Goal: Transaction & Acquisition: Download file/media

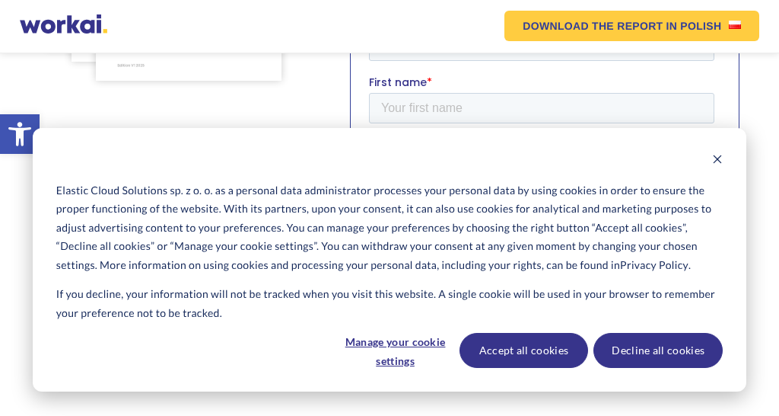
scroll to position [580, 0]
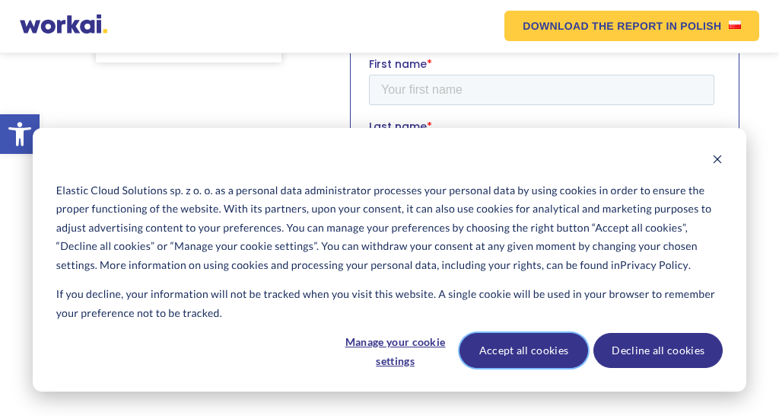
click at [524, 352] on button "Accept all cookies" at bounding box center [524, 350] width 129 height 35
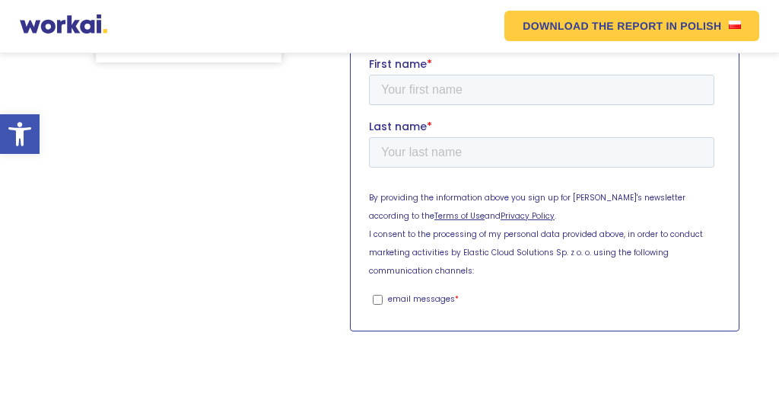
click at [470, 339] on input "Download free report" at bounding box center [471, 356] width 205 height 35
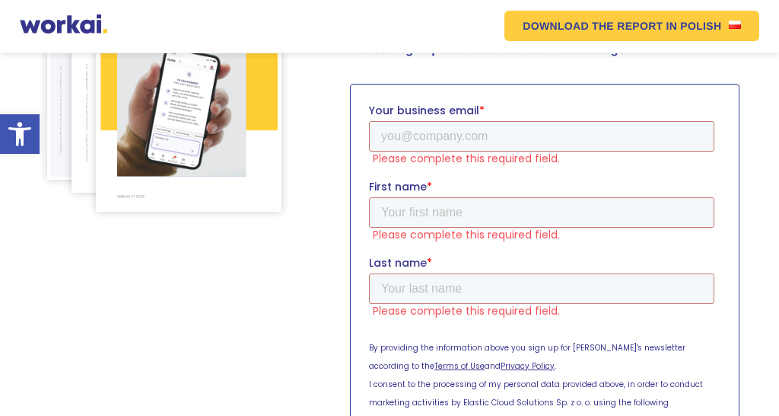
scroll to position [468, 0]
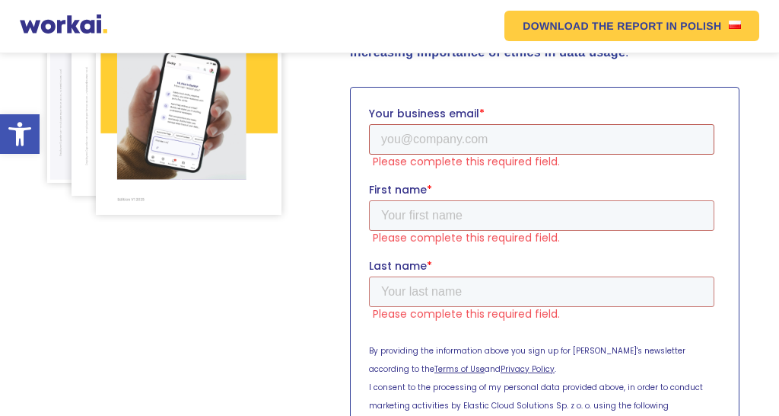
click at [384, 141] on input "Your business email *" at bounding box center [541, 139] width 345 height 30
type input "[EMAIL_ADDRESS][DOMAIN_NAME]"
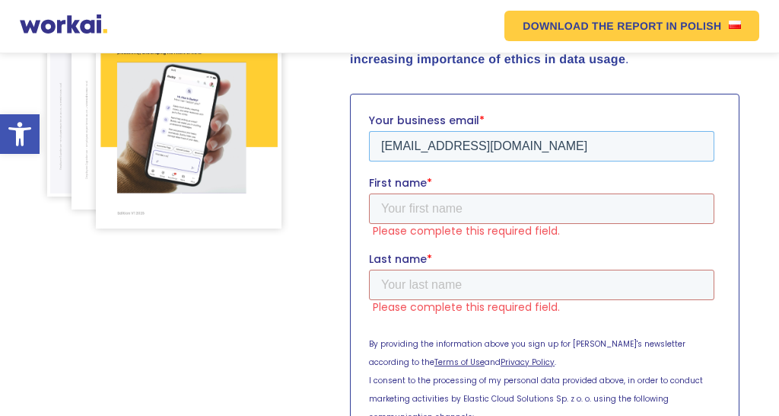
scroll to position [475, 0]
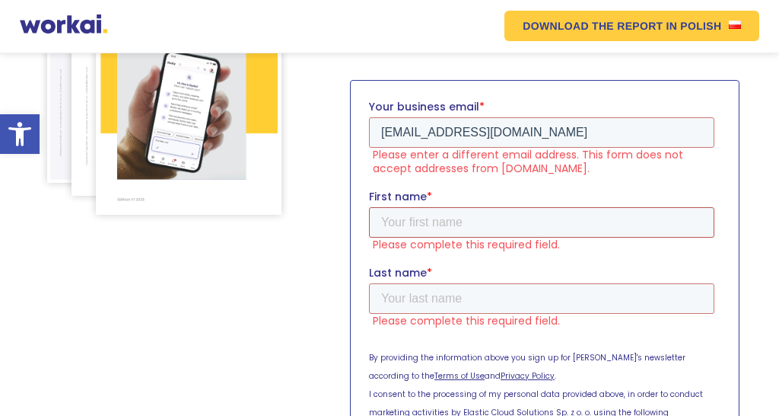
click at [387, 209] on input "First name *" at bounding box center [541, 222] width 345 height 30
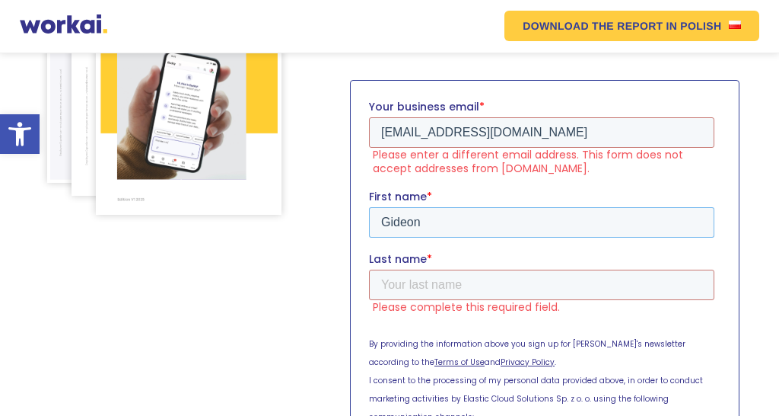
type input "Gideon"
click at [558, 269] on input "Last name *" at bounding box center [541, 284] width 345 height 30
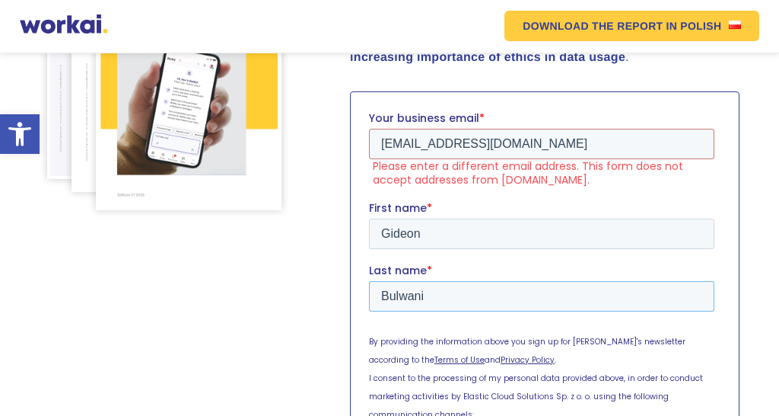
scroll to position [379, 0]
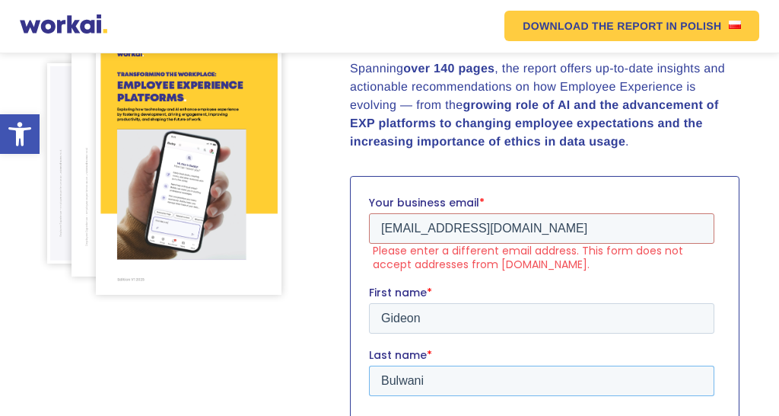
type input "Bulwani"
click at [444, 227] on input "[EMAIL_ADDRESS][DOMAIN_NAME]" at bounding box center [541, 228] width 345 height 30
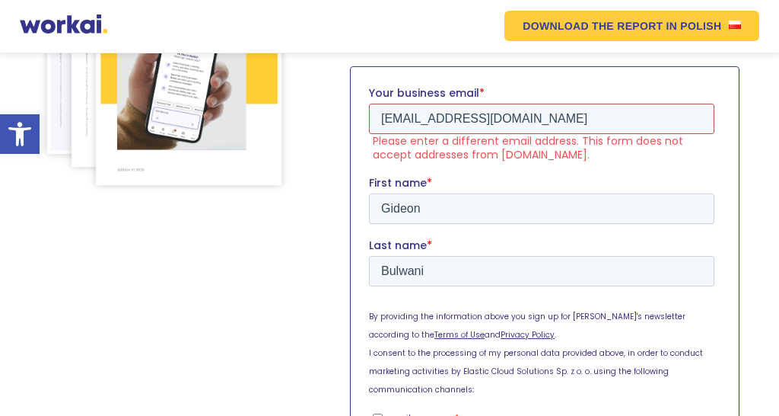
scroll to position [492, 0]
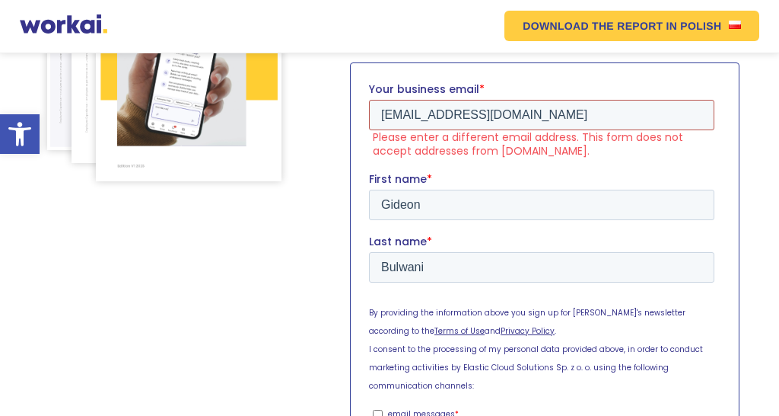
click at [467, 113] on input "[EMAIL_ADDRESS][DOMAIN_NAME]" at bounding box center [541, 115] width 345 height 30
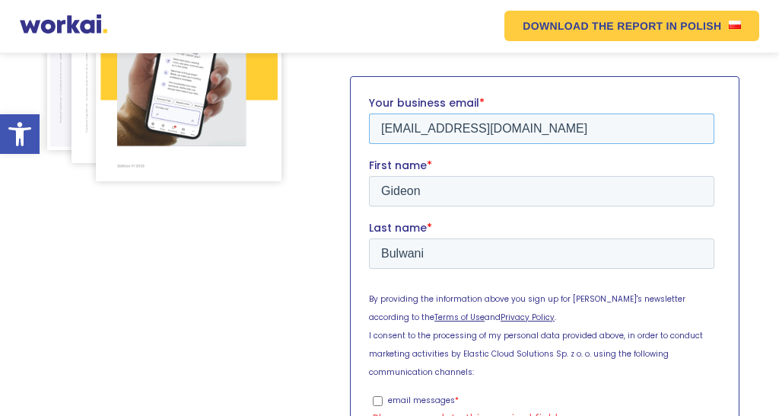
scroll to position [486, 0]
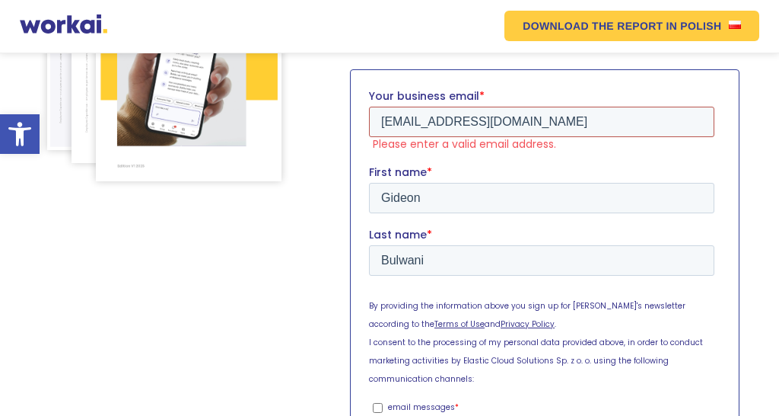
click at [423, 122] on input "[EMAIL_ADDRESS][DOMAIN_NAME]" at bounding box center [541, 122] width 345 height 30
type input "[EMAIL_ADDRESS][DOMAIN_NAME]"
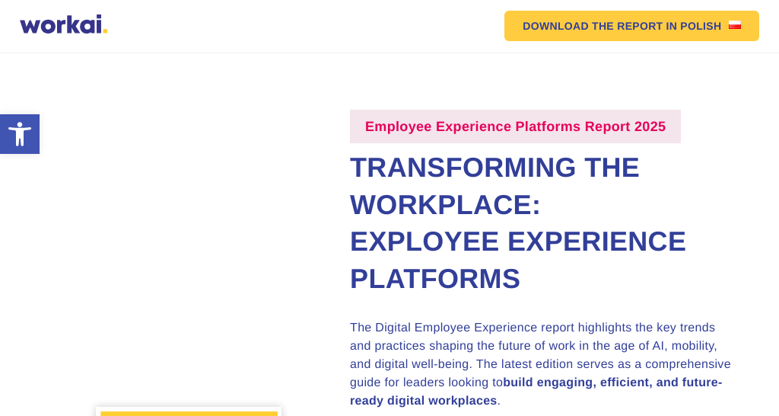
scroll to position [0, 0]
